Goal: Information Seeking & Learning: Check status

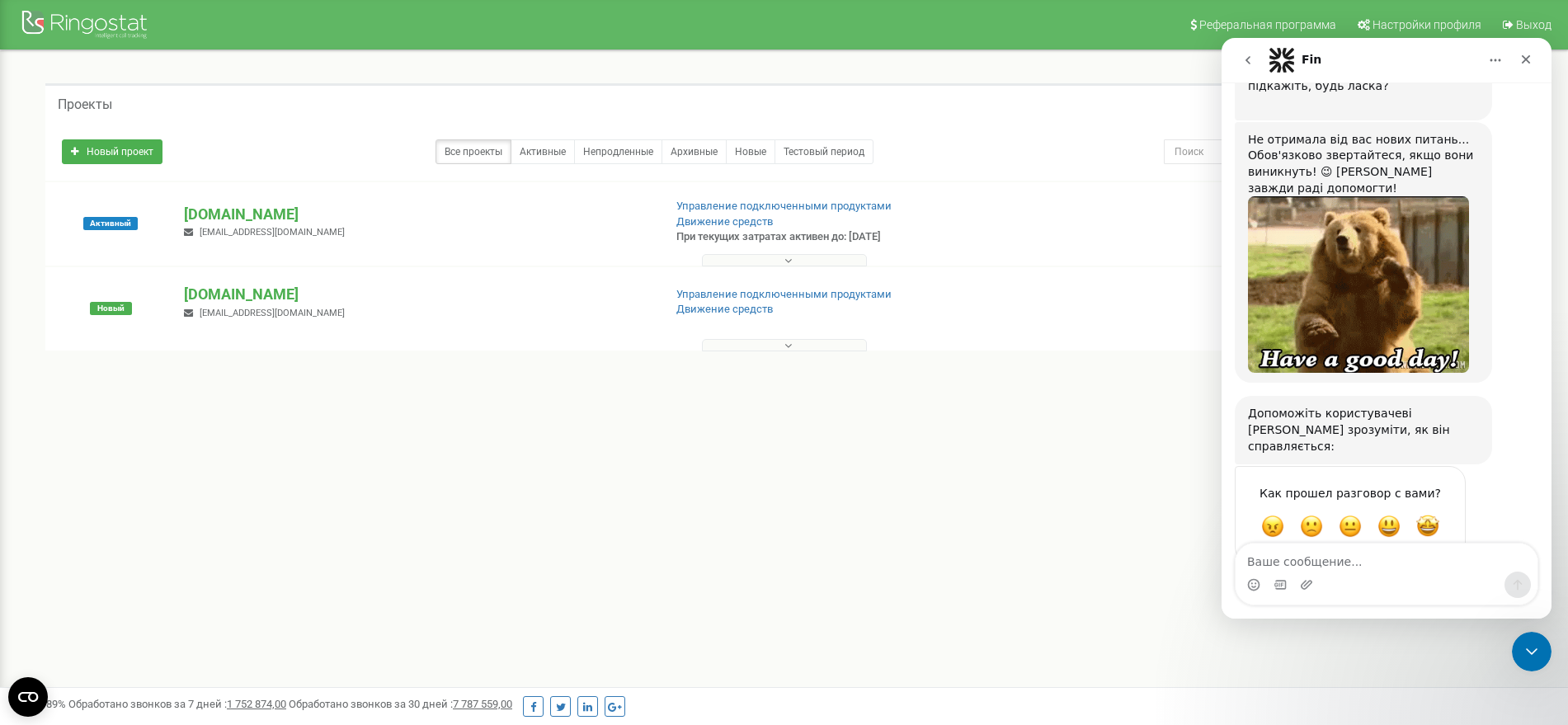
scroll to position [1599, 0]
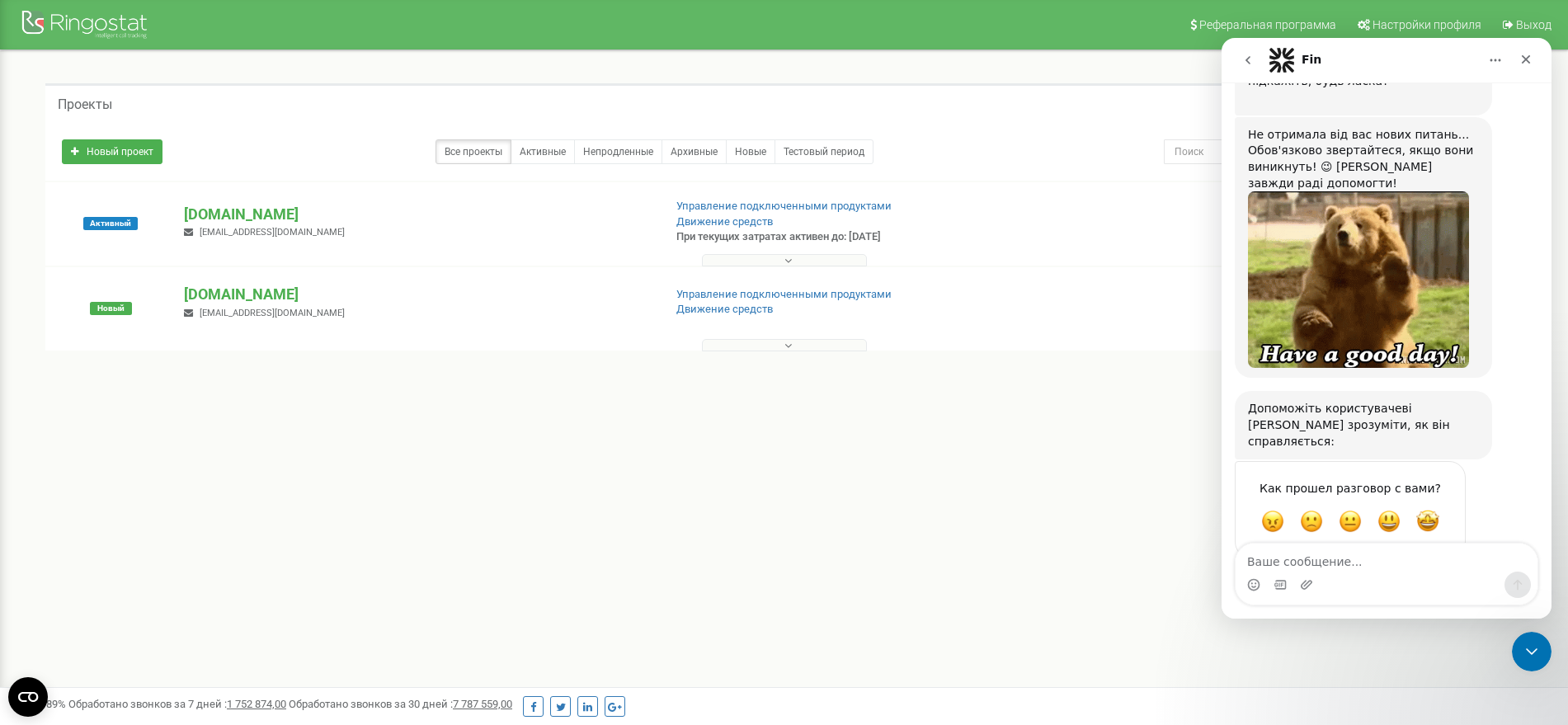
click at [667, 522] on div "Реферальная программа Настройки профиля Выход Проекты Новый проект Все проекты …" at bounding box center [784, 494] width 1568 height 990
click at [224, 219] on p "[DOMAIN_NAME]" at bounding box center [417, 214] width 465 height 22
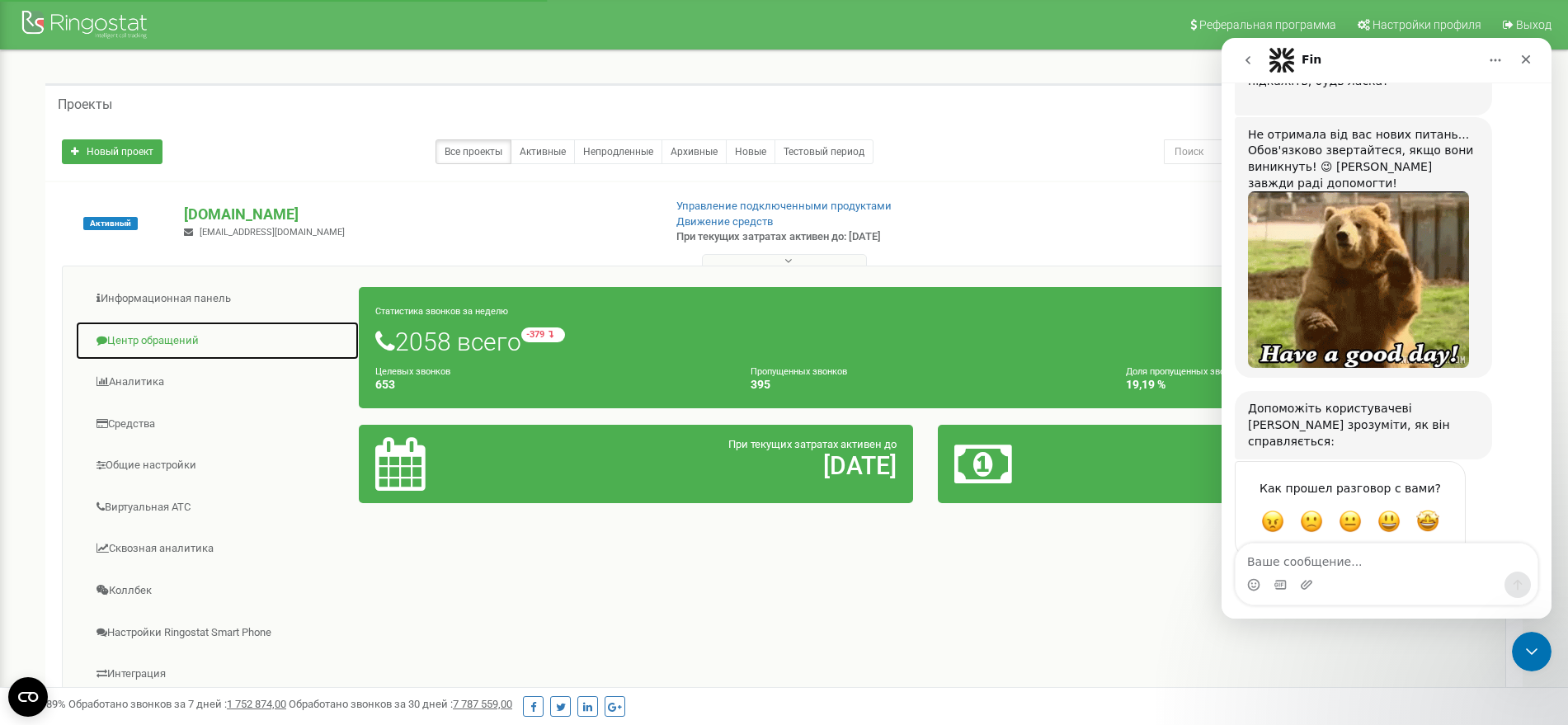
click at [145, 339] on link "Центр обращений" at bounding box center [217, 341] width 285 height 41
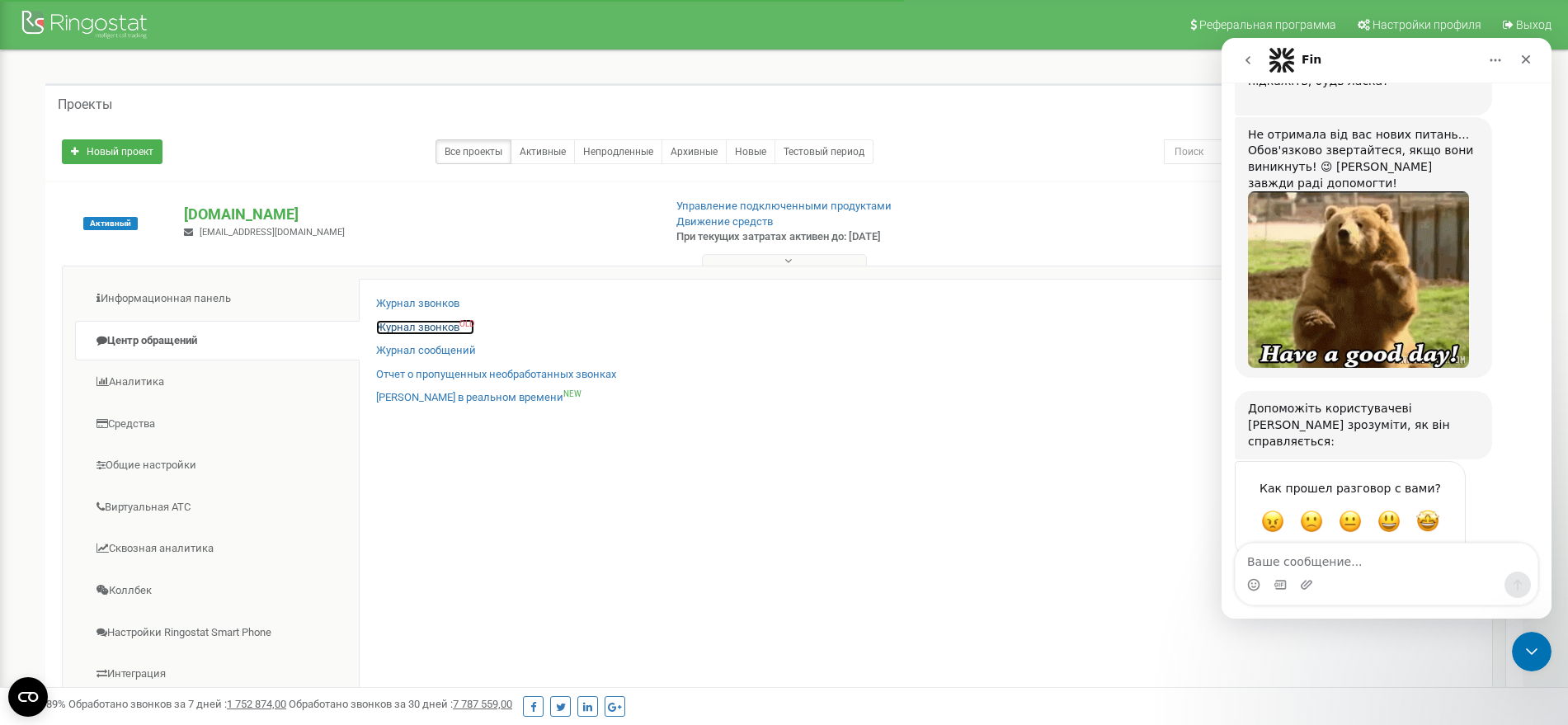
click at [432, 329] on link "Журнал звонков OLD" at bounding box center [424, 327] width 98 height 16
click at [1533, 56] on div "Закрыть" at bounding box center [1525, 59] width 29 height 29
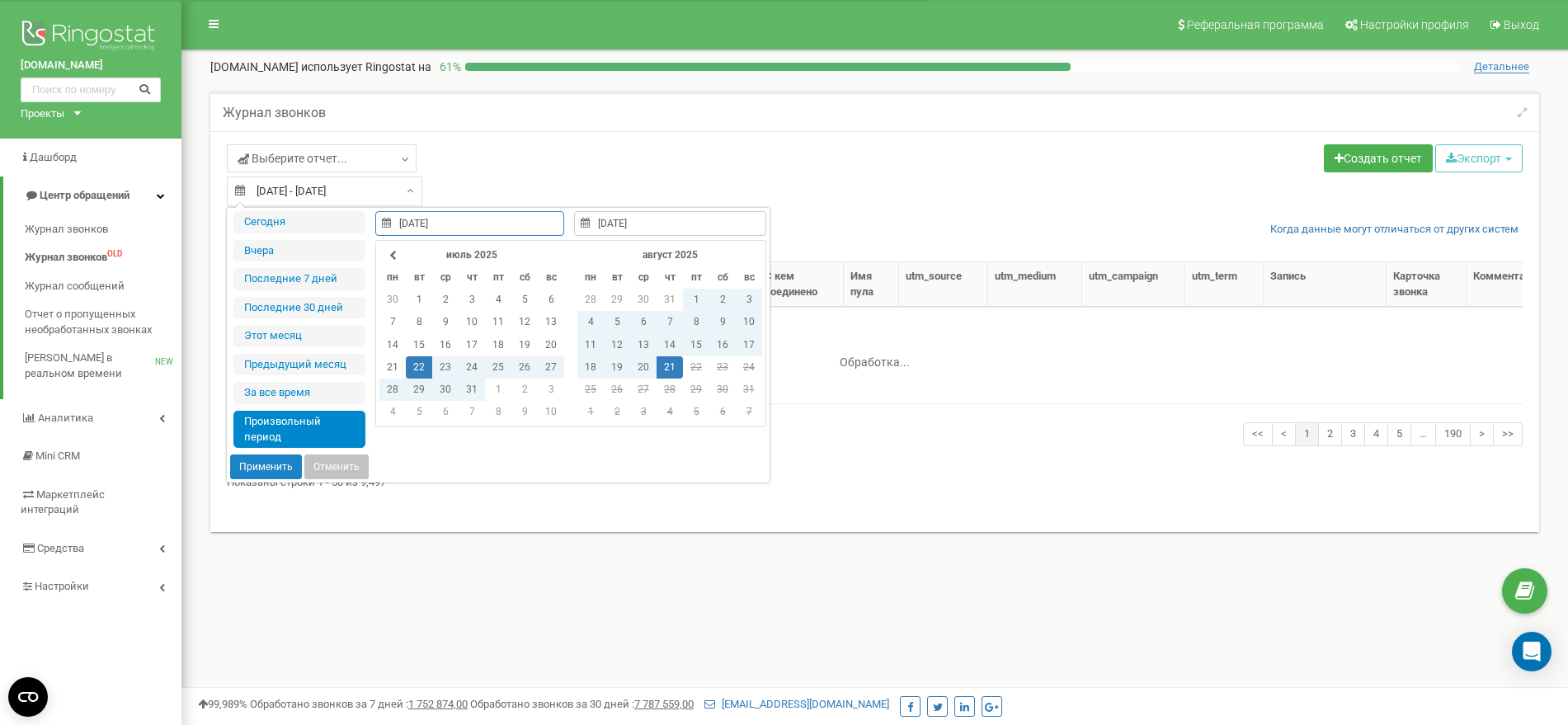
select select "50"
click at [672, 369] on td "21" at bounding box center [670, 366] width 27 height 22
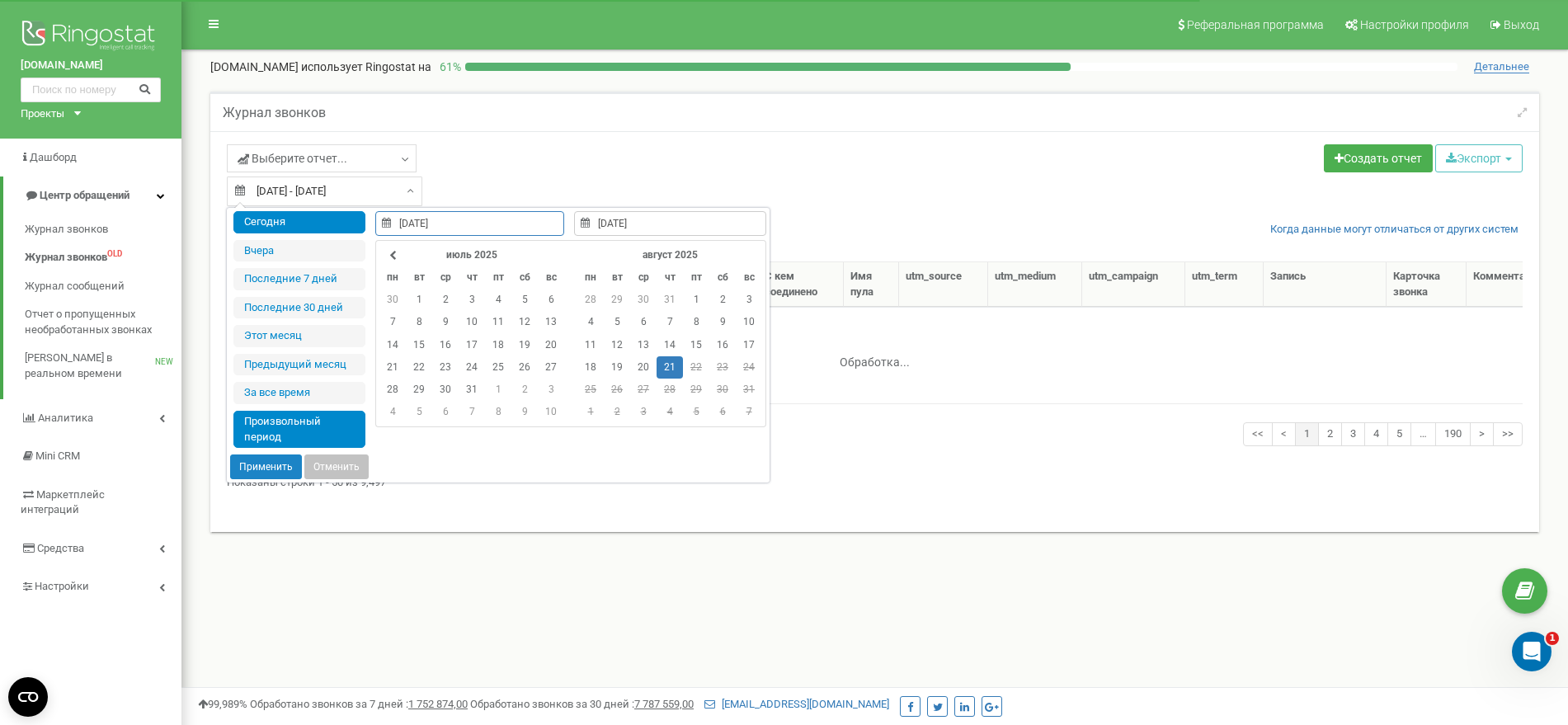
type input "[DATE]"
click at [275, 467] on button "Применить" at bounding box center [267, 467] width 72 height 25
type input "[DATE] - [DATE]"
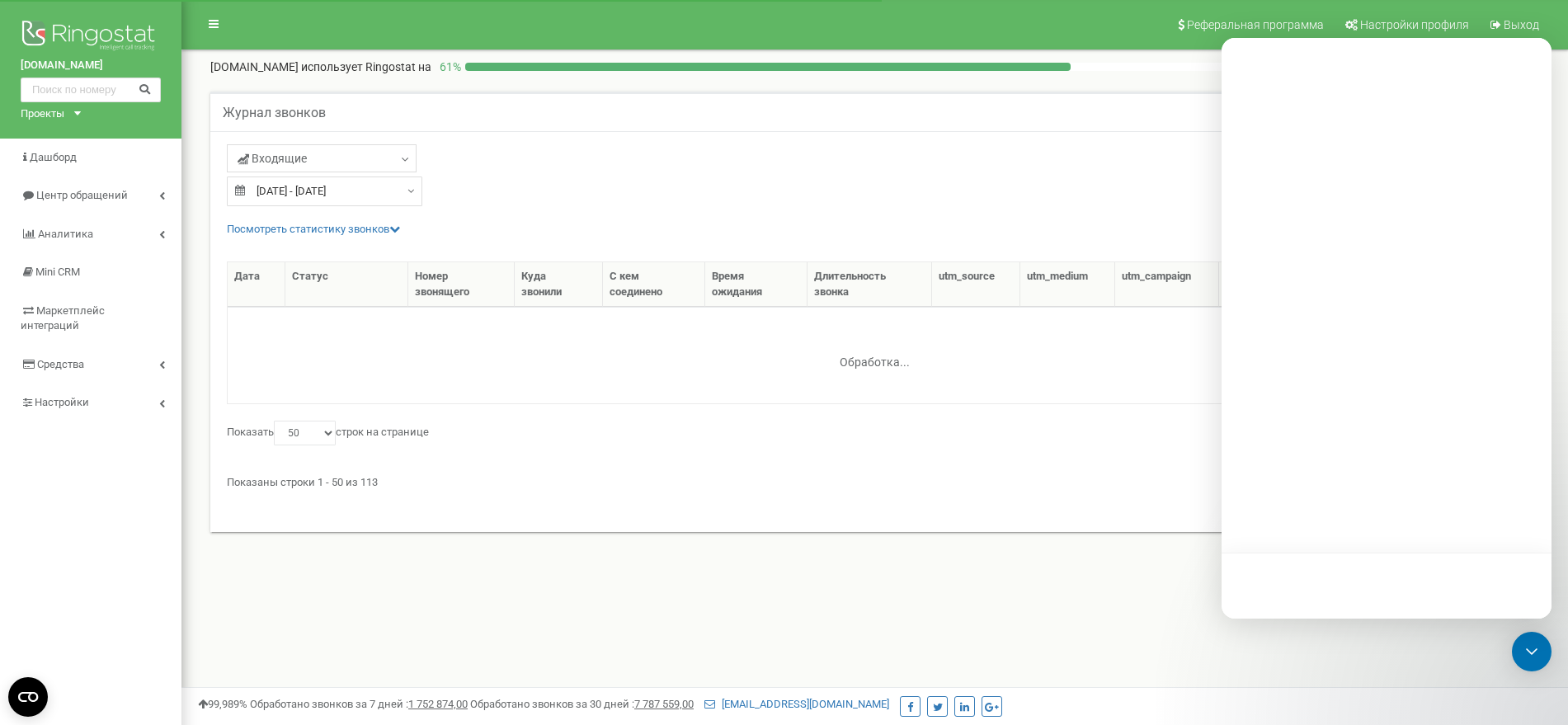
select select "50"
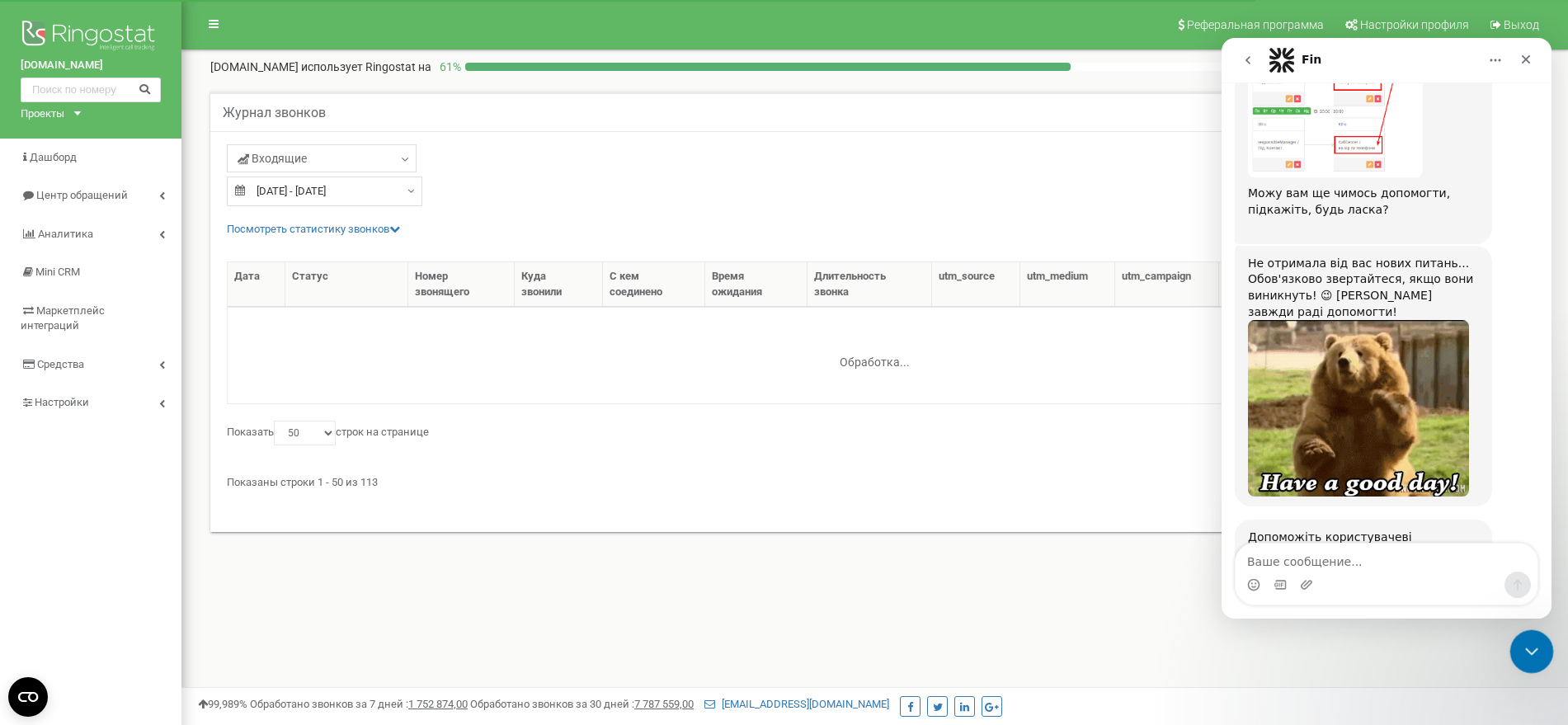
scroll to position [1594, 0]
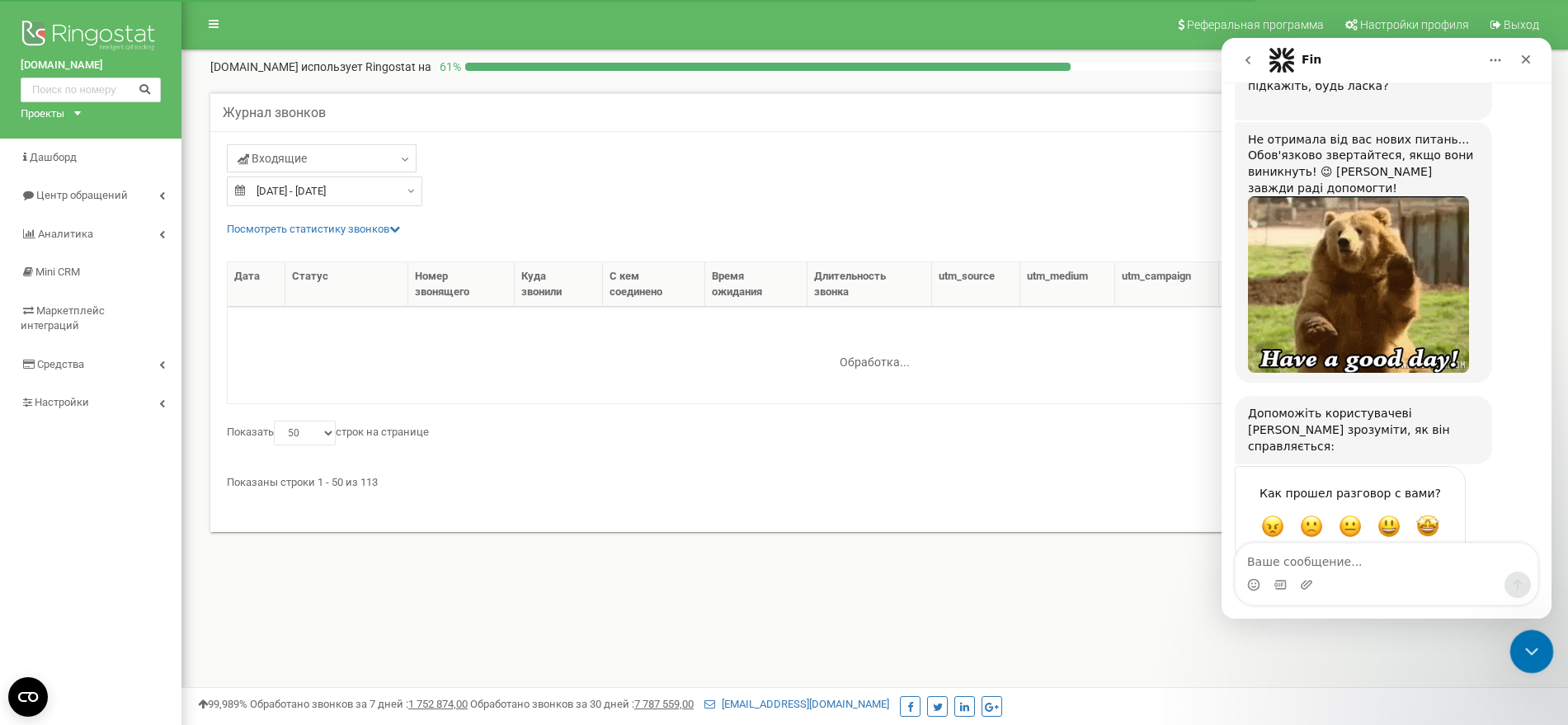
click at [1545, 647] on div "Закрыть службу сообщений Intercom" at bounding box center [1530, 649] width 40 height 40
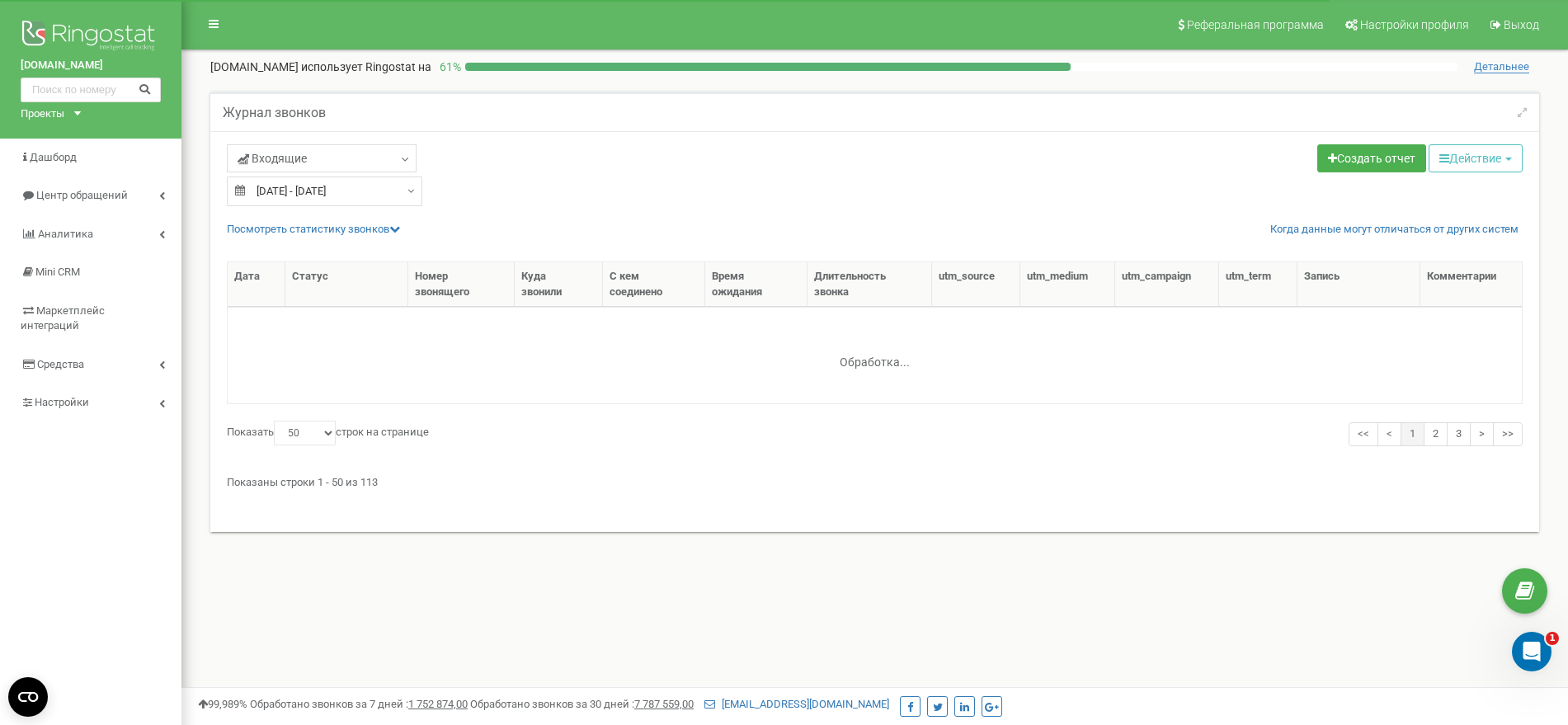
scroll to position [1599, 0]
click at [332, 235] on div "Посмотреть cтатистику звонков Когда данные могут отличаться от других систем" at bounding box center [881, 230] width 1309 height 16
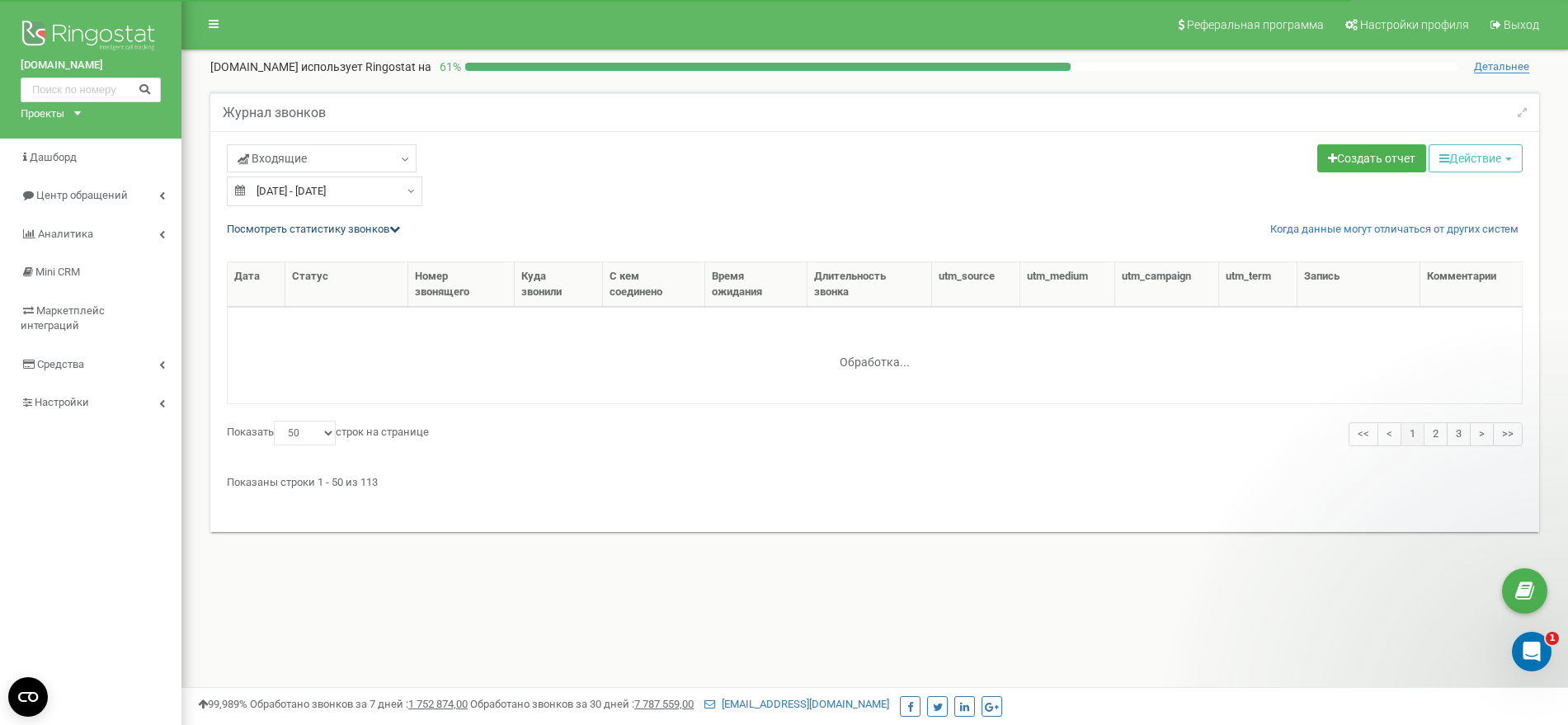
scroll to position [0, 0]
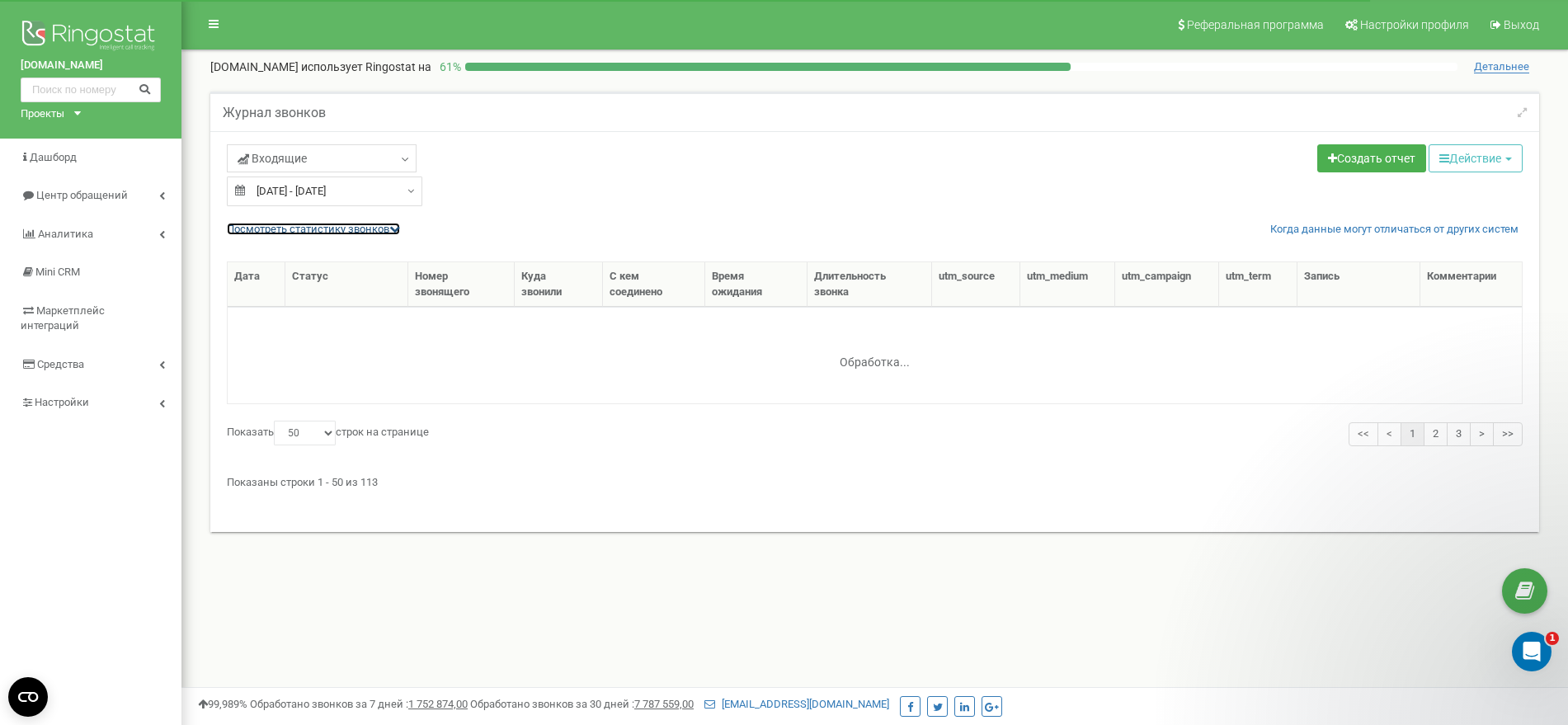
click at [334, 230] on link "Посмотреть cтатистику звонков" at bounding box center [313, 229] width 174 height 12
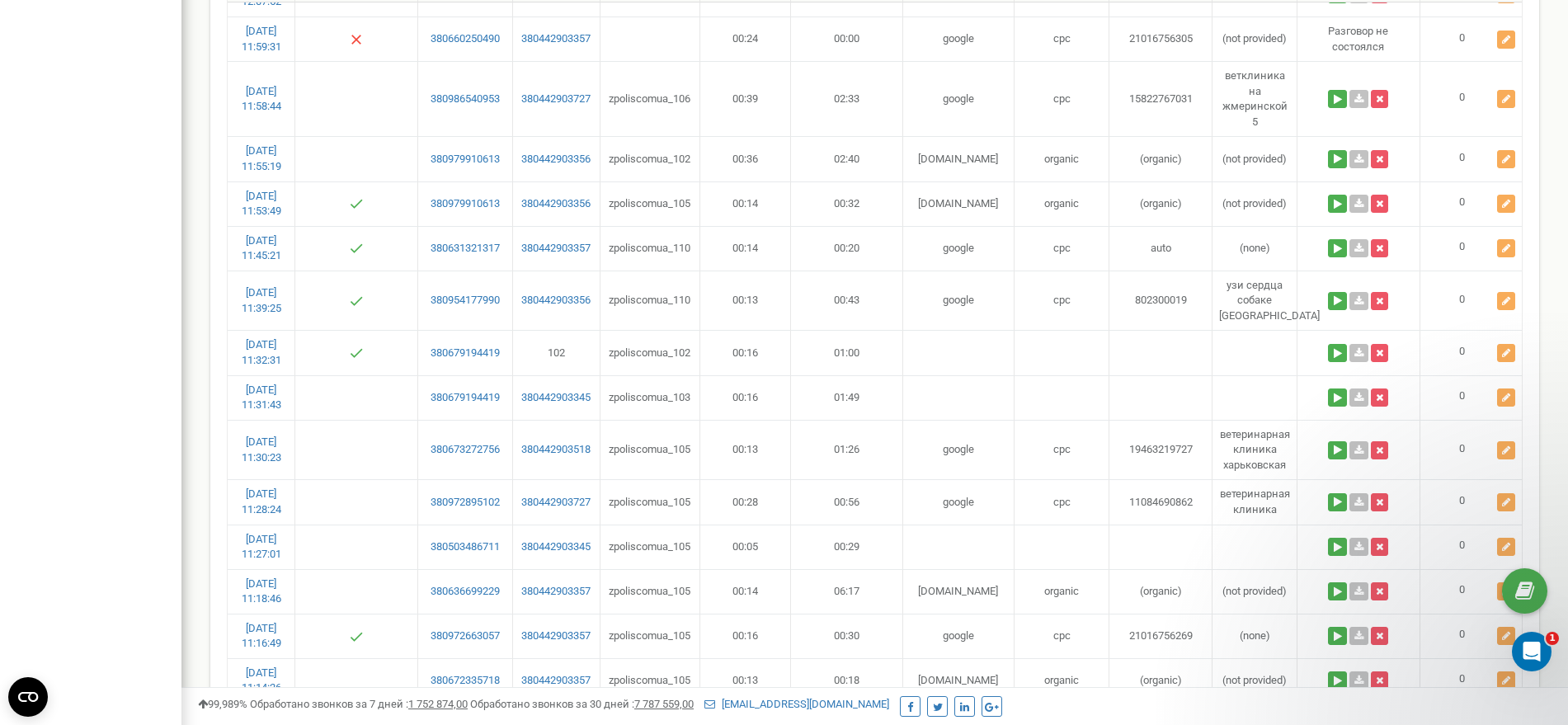
scroll to position [1649, 0]
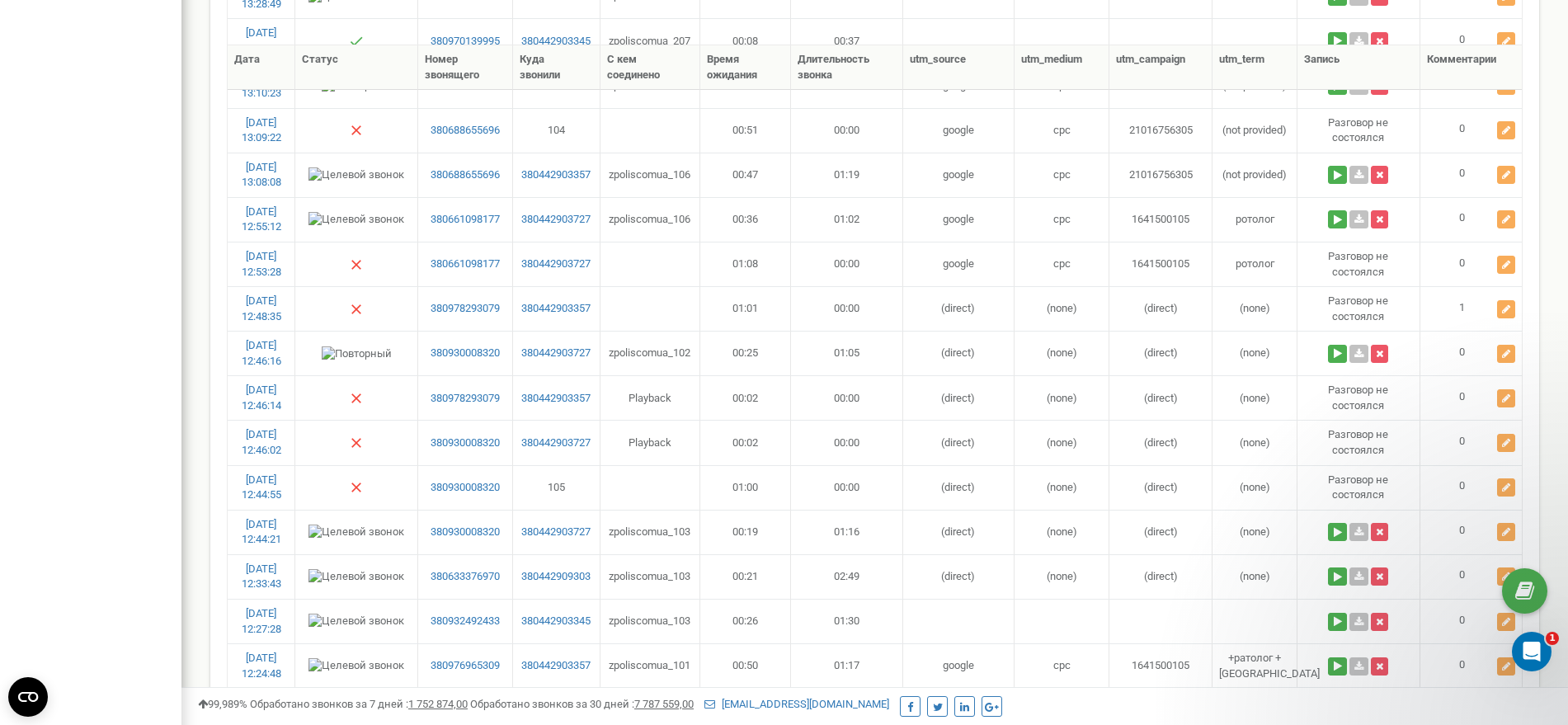
scroll to position [619, 0]
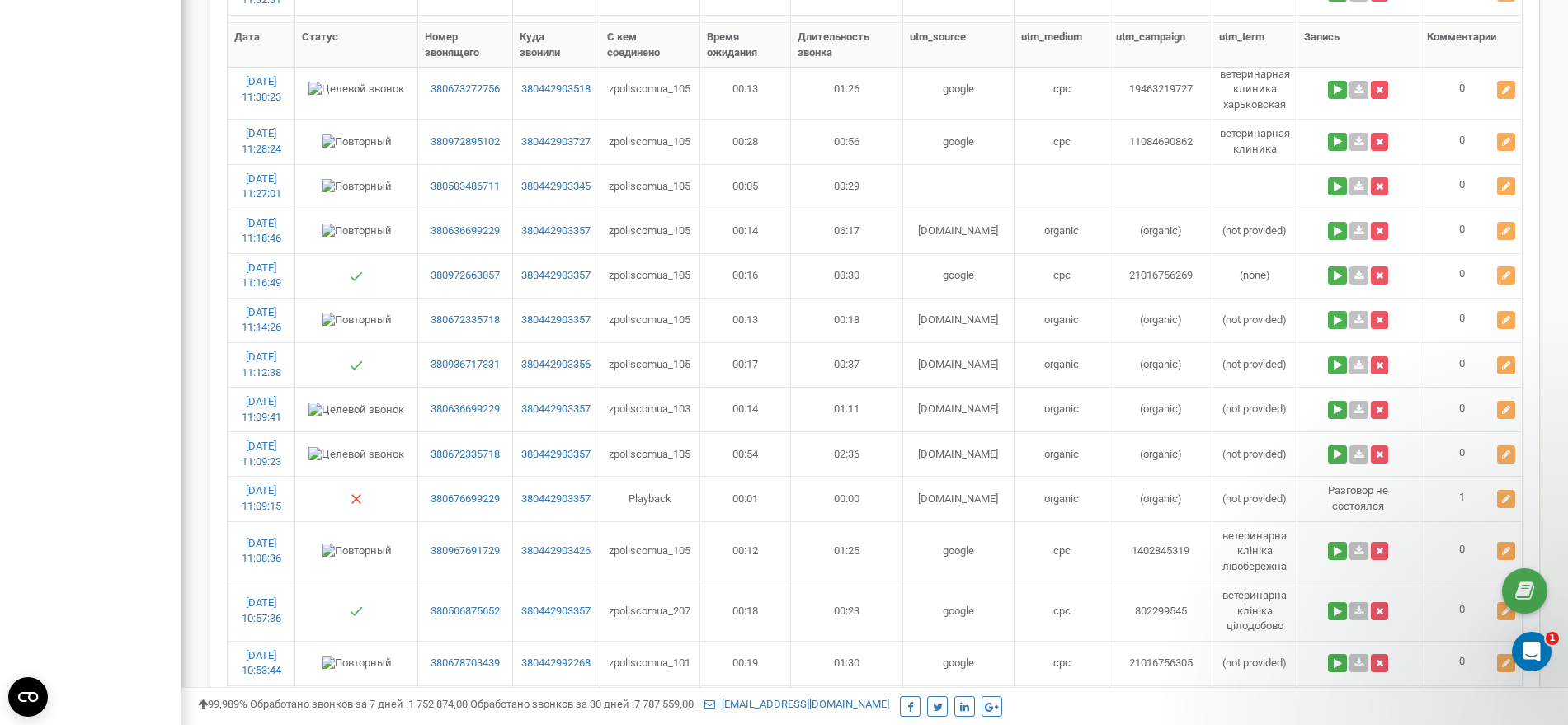
scroll to position [2268, 0]
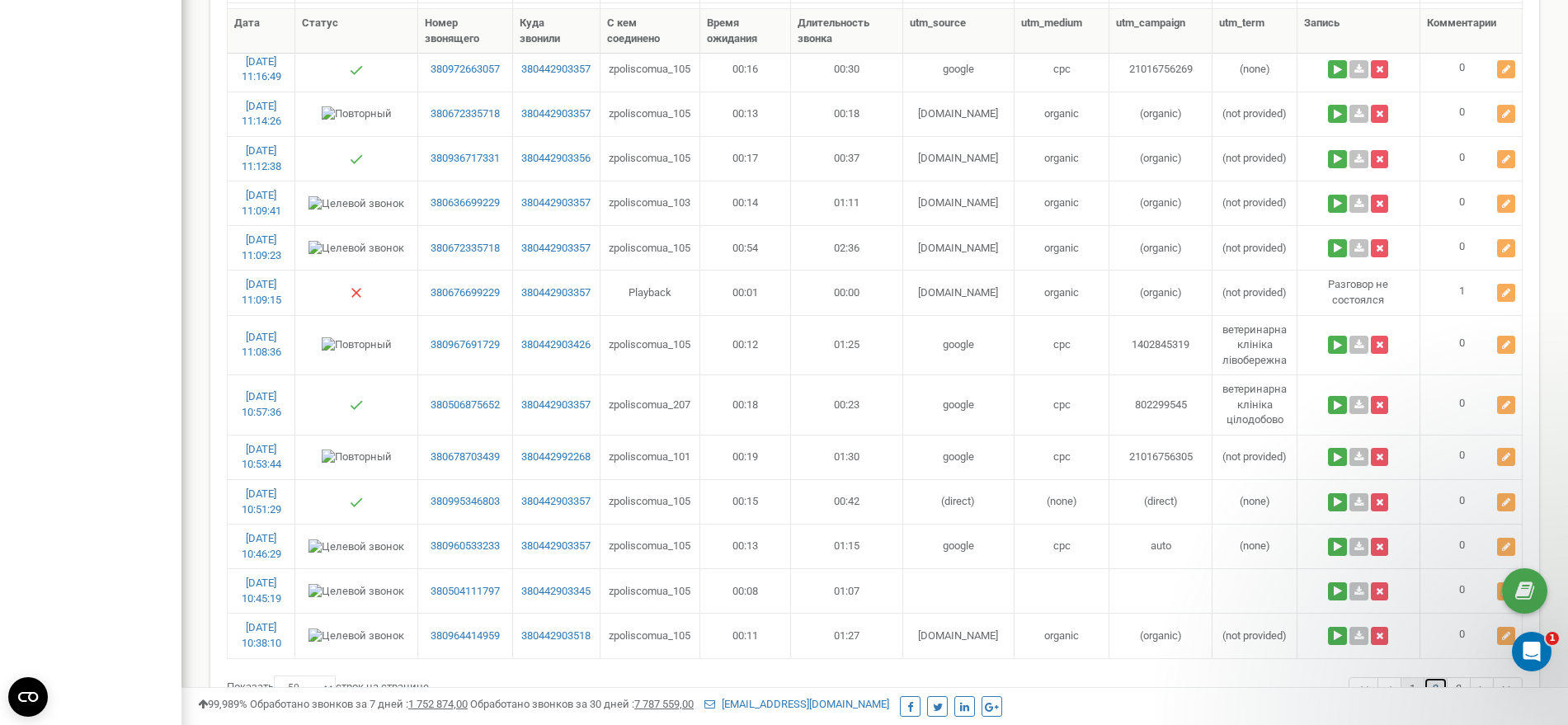
click at [1436, 678] on link "2" at bounding box center [1435, 689] width 24 height 24
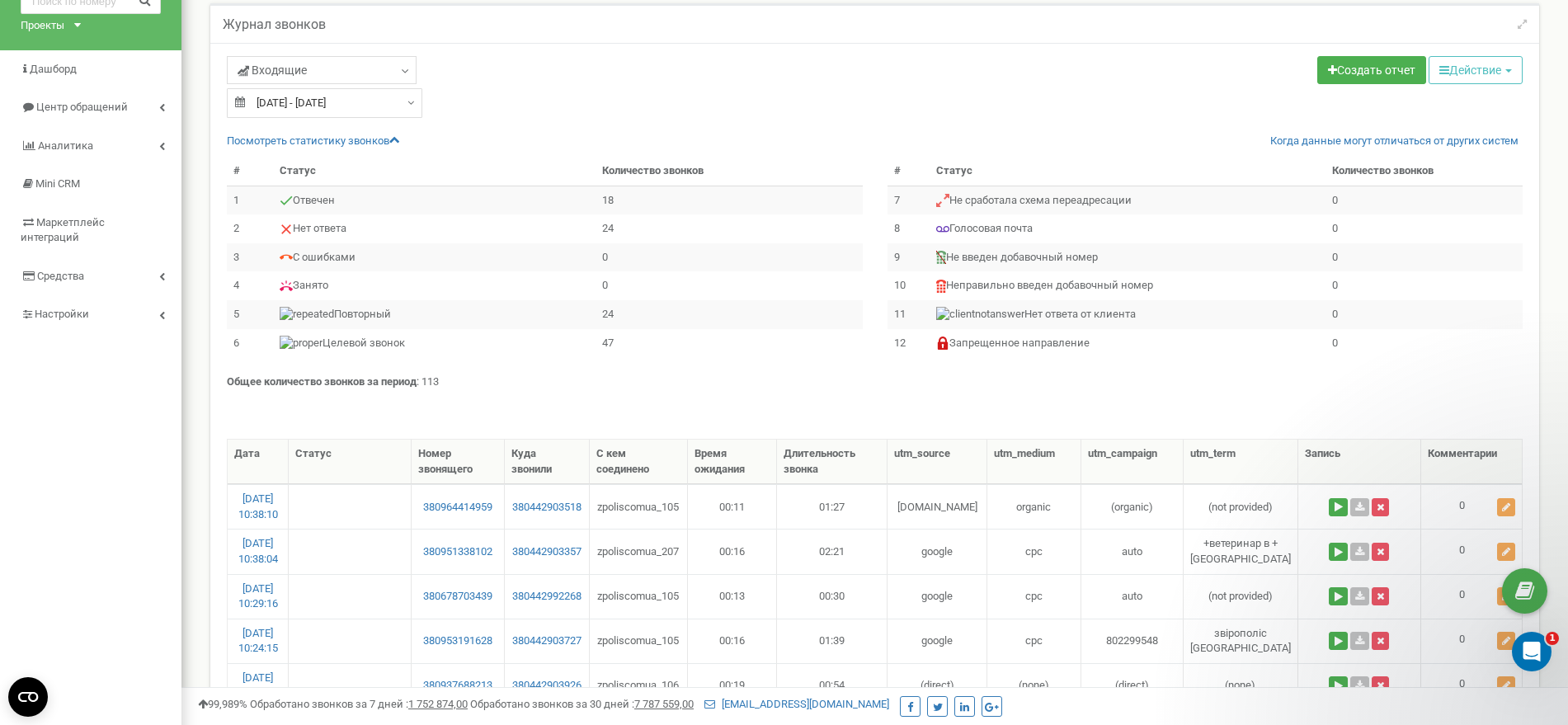
scroll to position [0, 0]
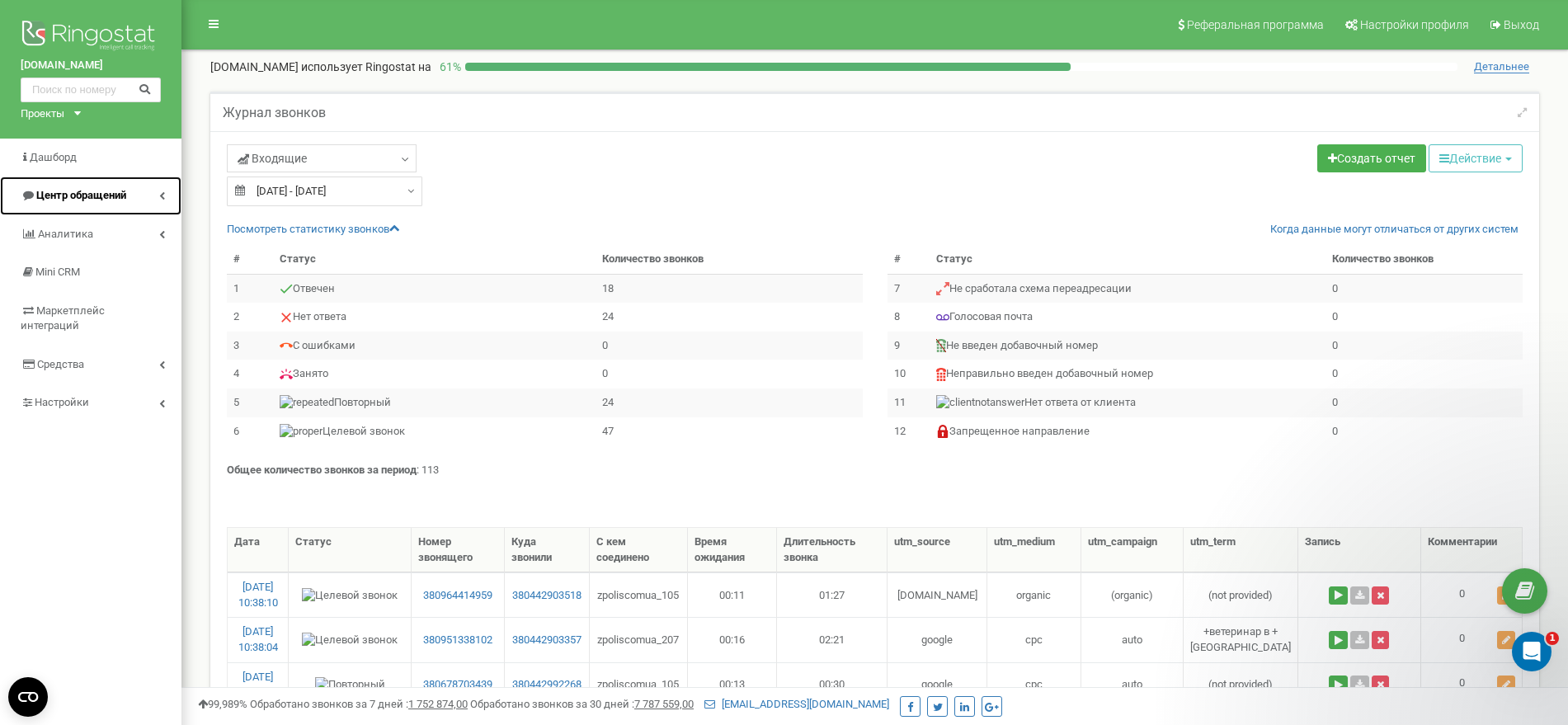
click at [92, 197] on span "Центр обращений" at bounding box center [81, 195] width 90 height 12
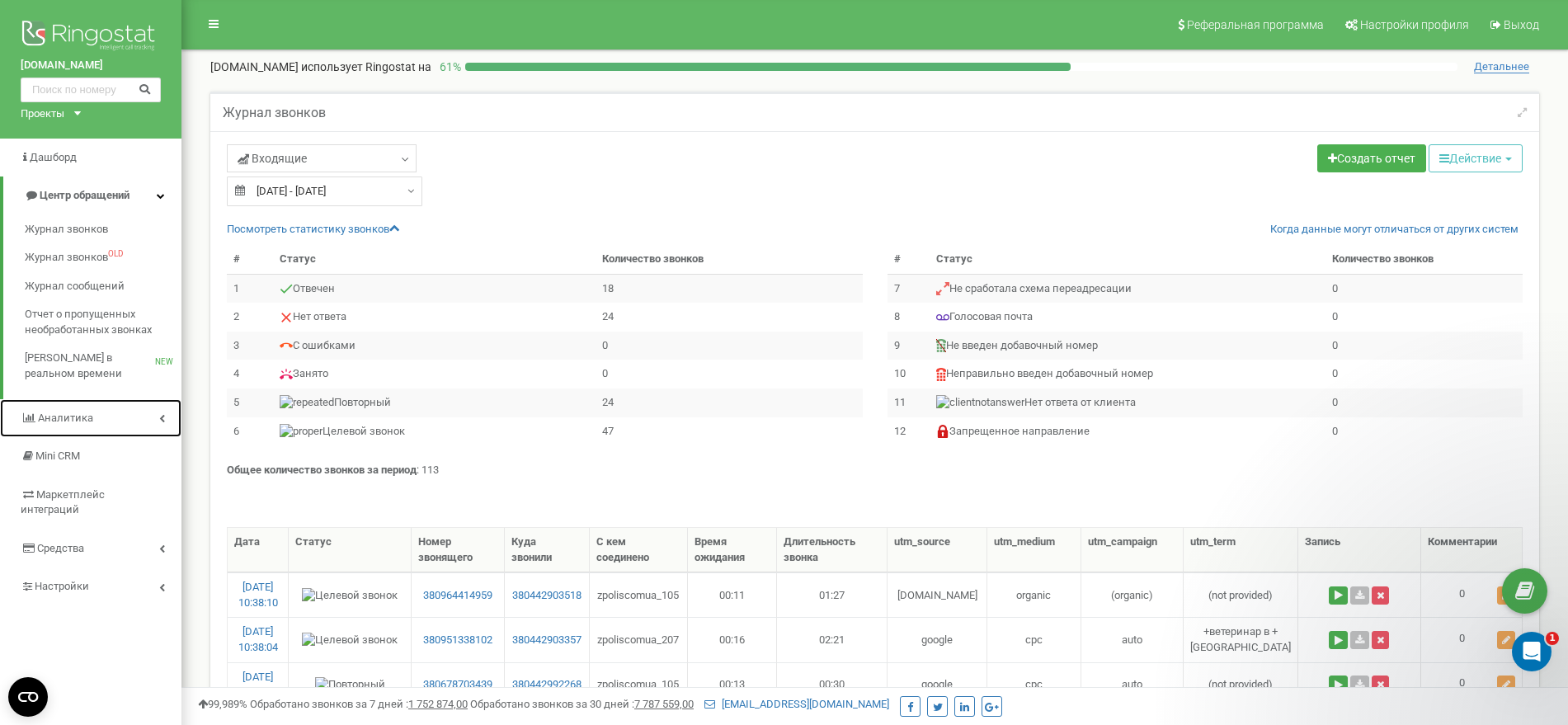
click at [95, 411] on link "Аналитика" at bounding box center [90, 418] width 181 height 39
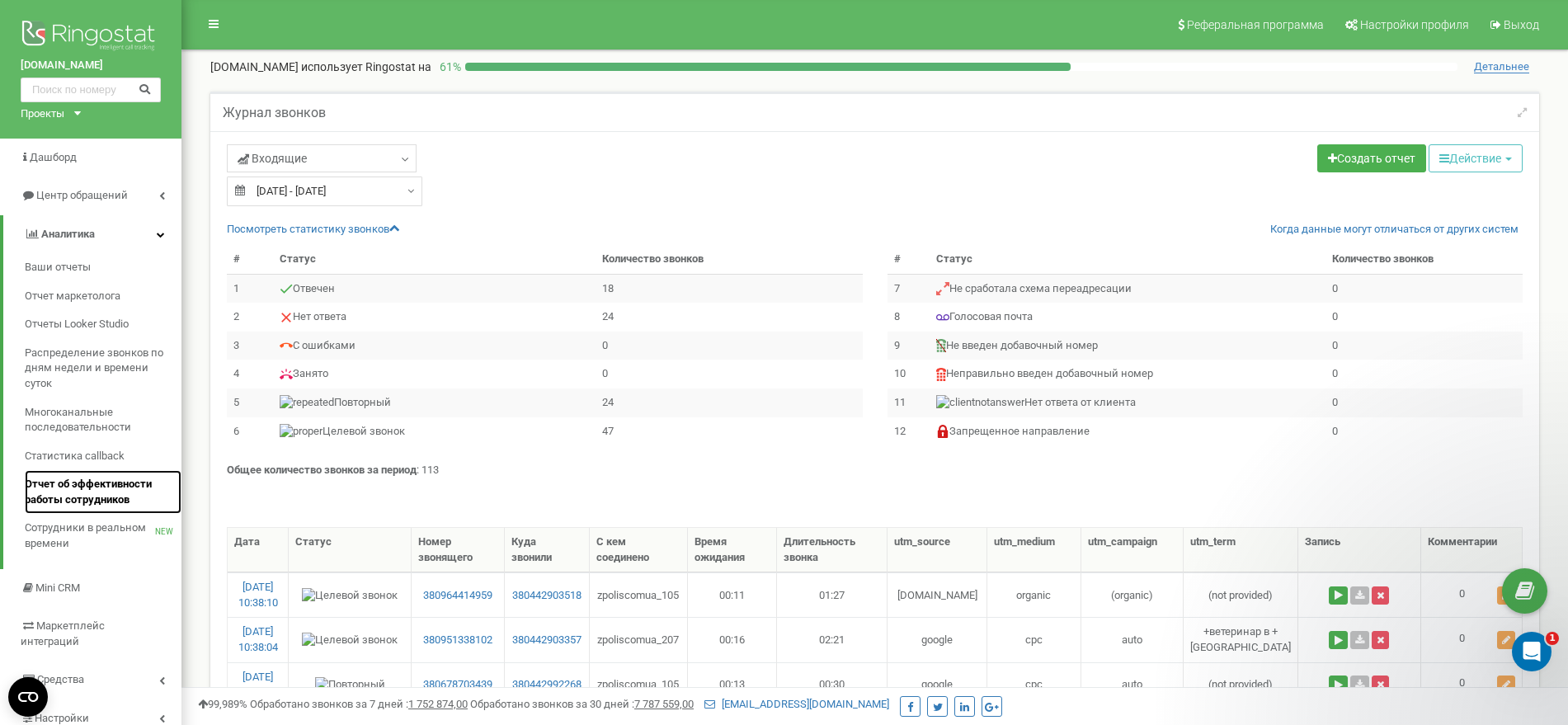
click at [95, 495] on span "Отчет об эффективности работы сотрудников" at bounding box center [99, 492] width 148 height 30
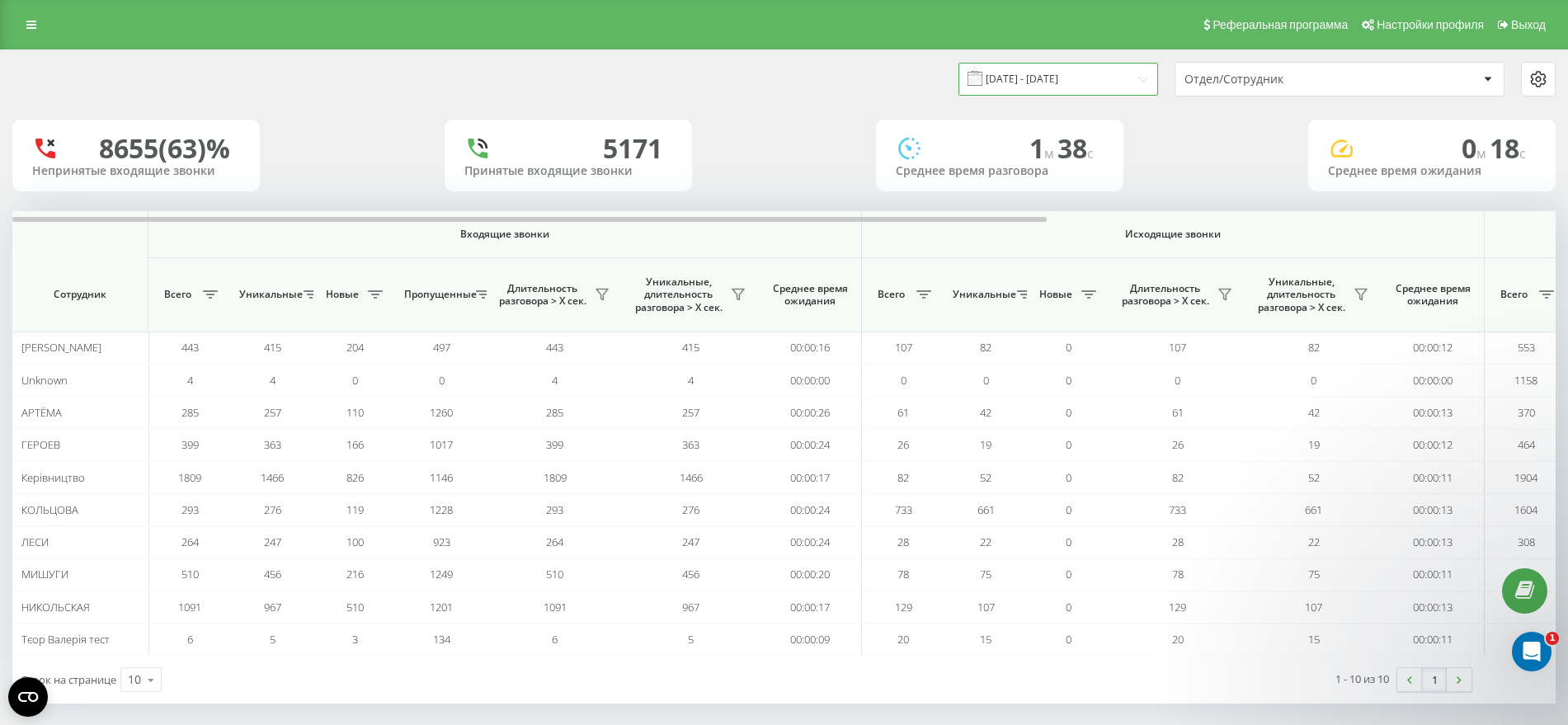
click at [1099, 72] on input "21.07.2025 - 21.08.2025" at bounding box center [1058, 79] width 199 height 32
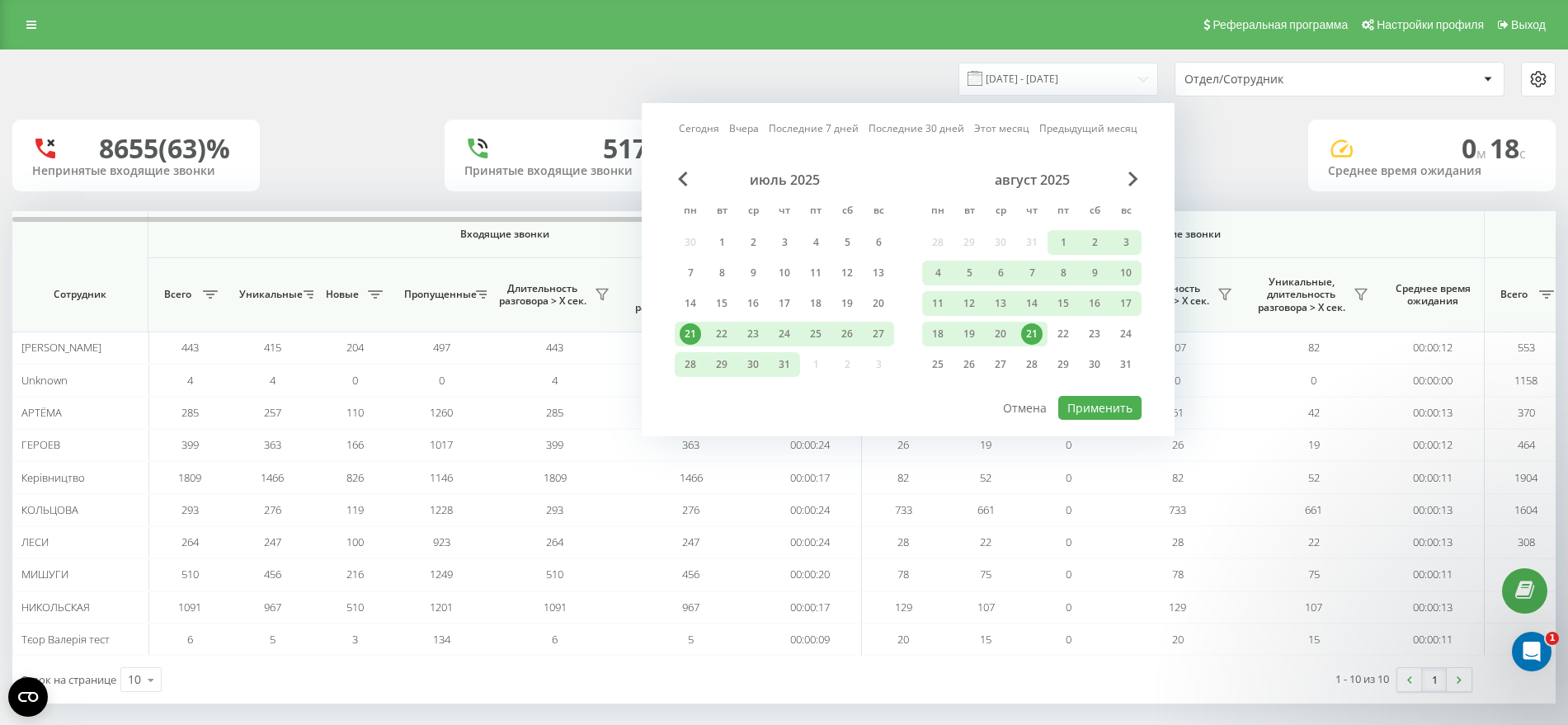
click at [1037, 327] on div "21" at bounding box center [1032, 334] width 22 height 22
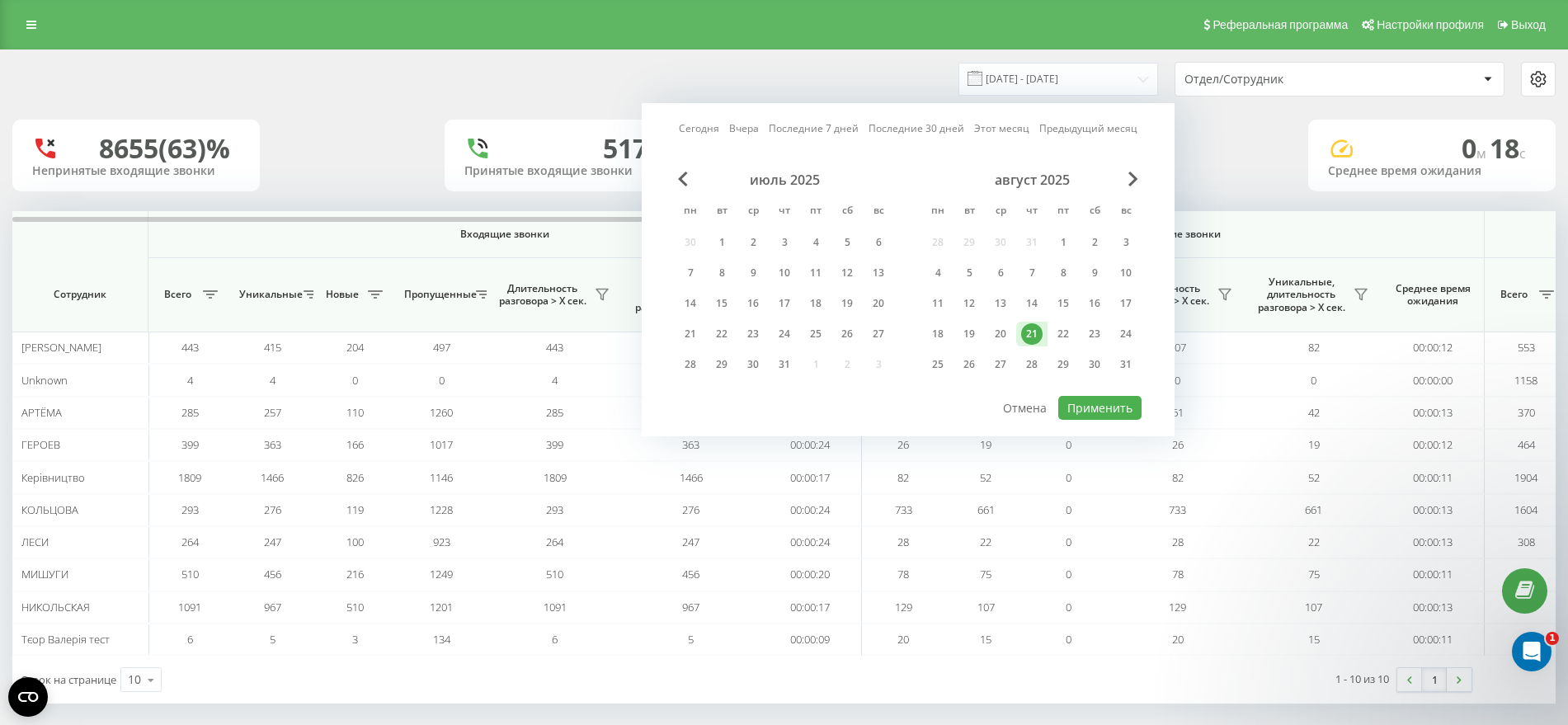
click at [1037, 327] on div "21" at bounding box center [1032, 334] width 22 height 22
click at [1103, 401] on button "Применить" at bounding box center [1100, 407] width 84 height 24
type input "[DATE] - [DATE]"
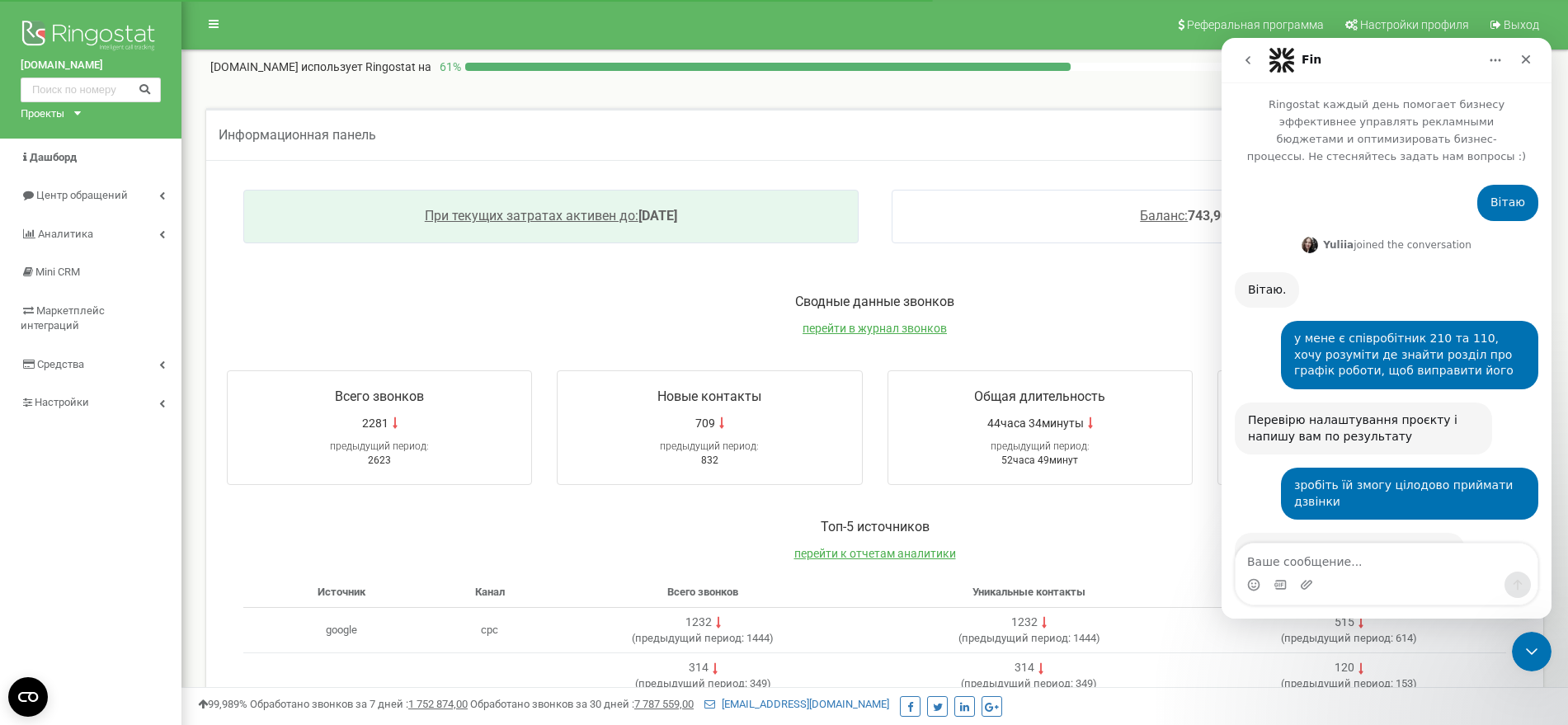
scroll to position [1599, 0]
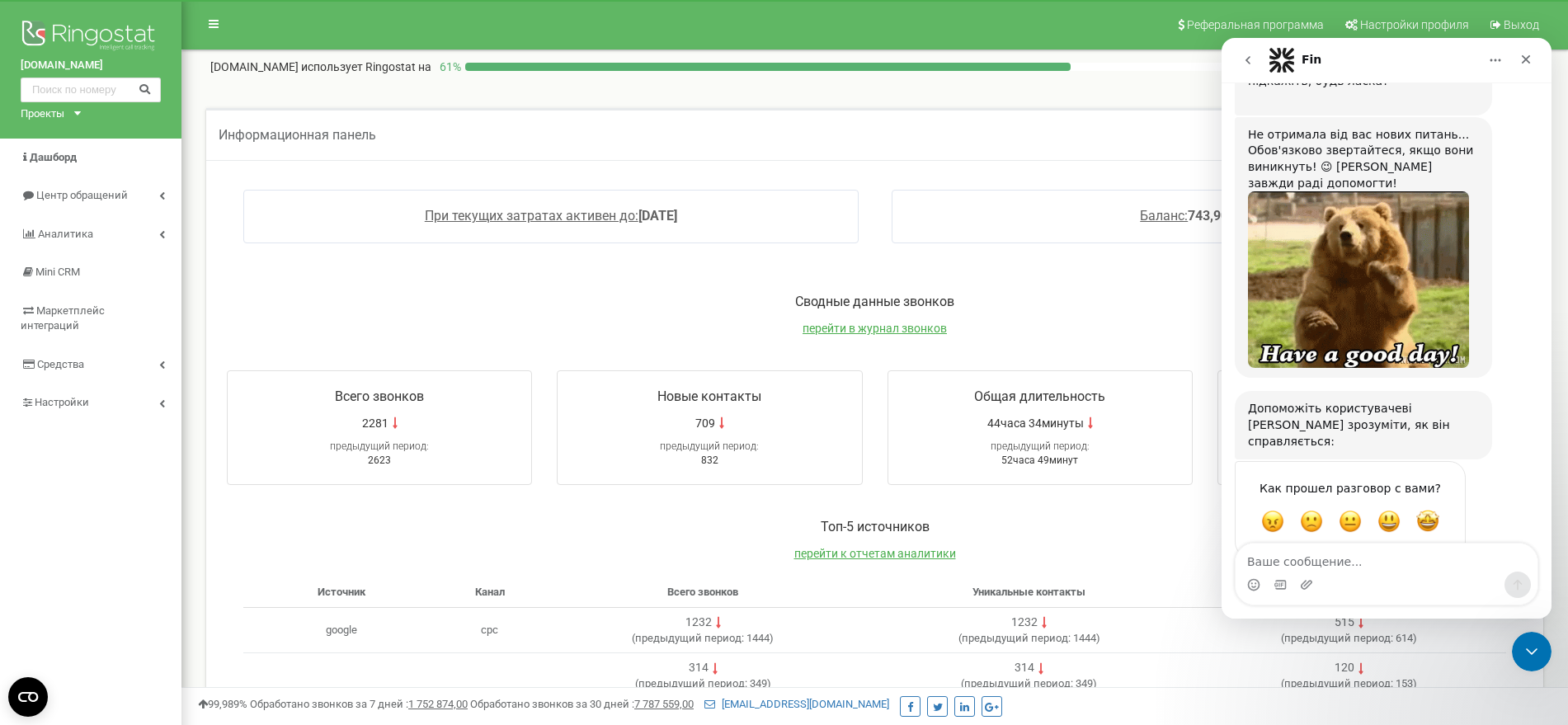
click at [173, 517] on div "zpolis.com.ua Проекты zpolis.com.ua testzpolis.ua Дашборд Центр обращений Анали…" at bounding box center [90, 637] width 181 height 1273
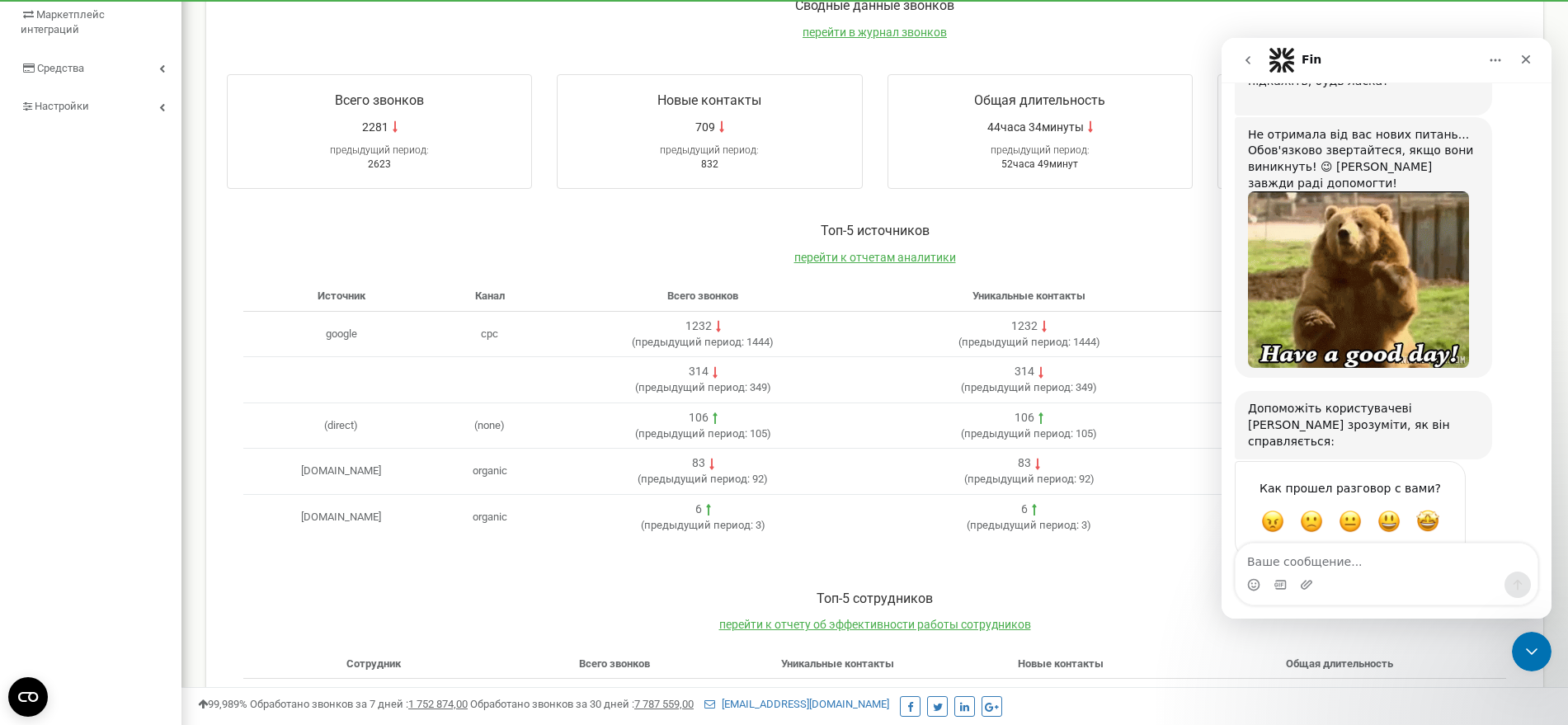
scroll to position [0, 0]
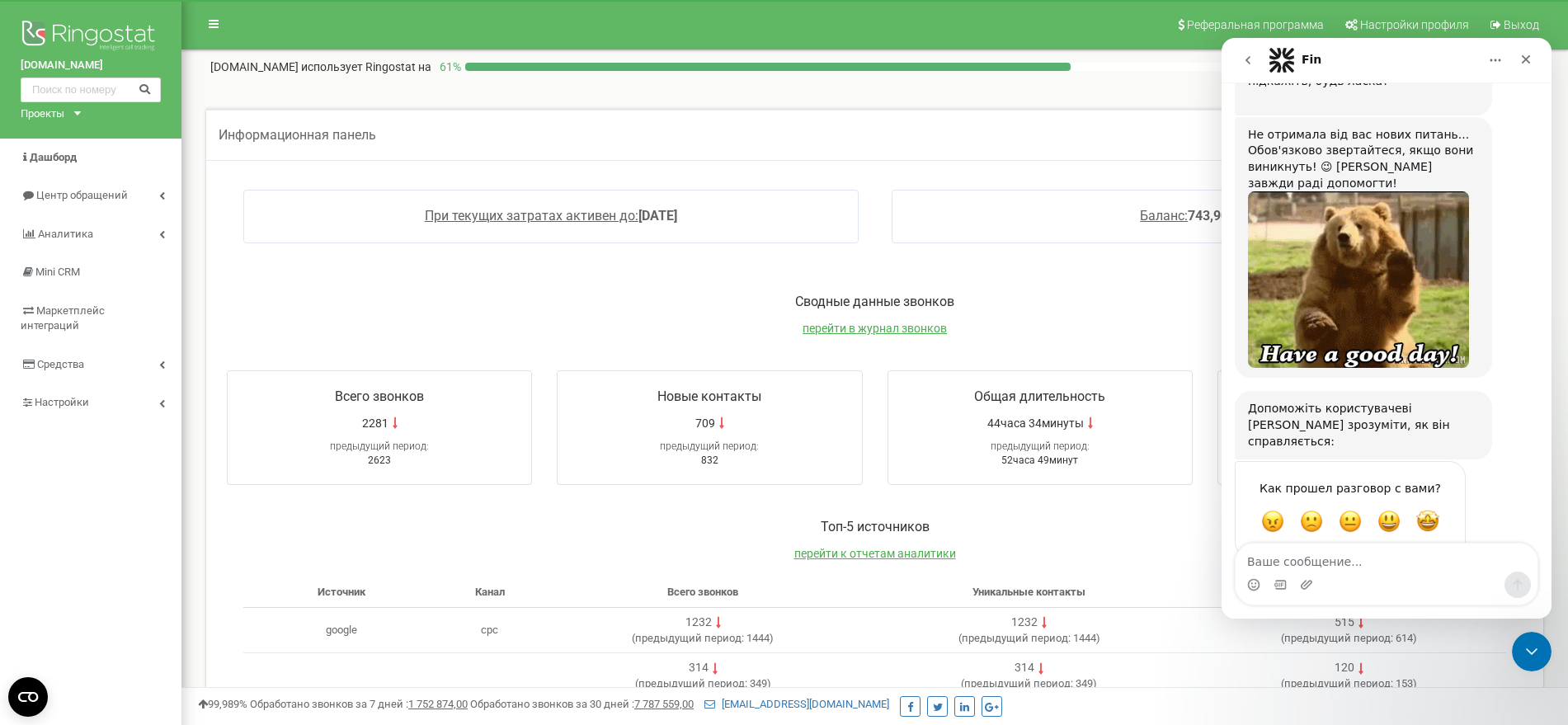
click at [124, 474] on div "zpolis.com.ua Проекты zpolis.com.ua testzpolis.ua Дашборд Центр обращений Анали…" at bounding box center [90, 637] width 181 height 1273
